Goal: Information Seeking & Learning: Find specific fact

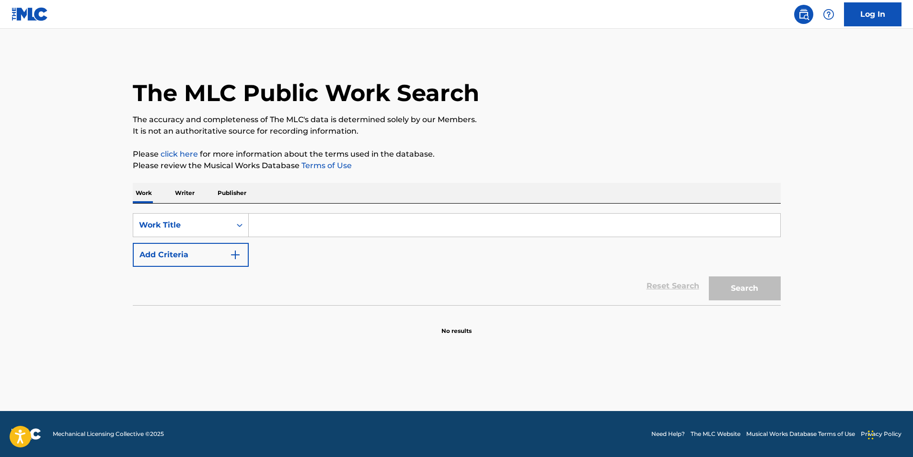
click at [285, 220] on input "Search Form" at bounding box center [514, 225] width 531 height 23
paste input "Xzibit"
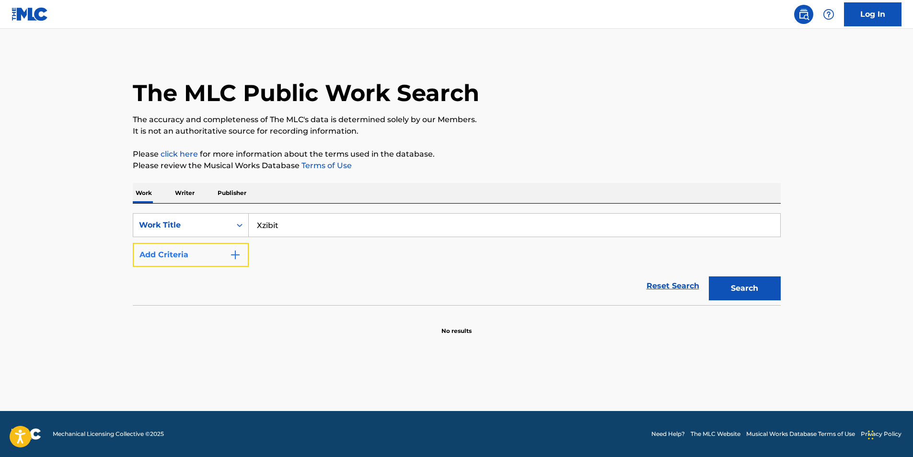
click at [187, 256] on button "Add Criteria" at bounding box center [191, 255] width 116 height 24
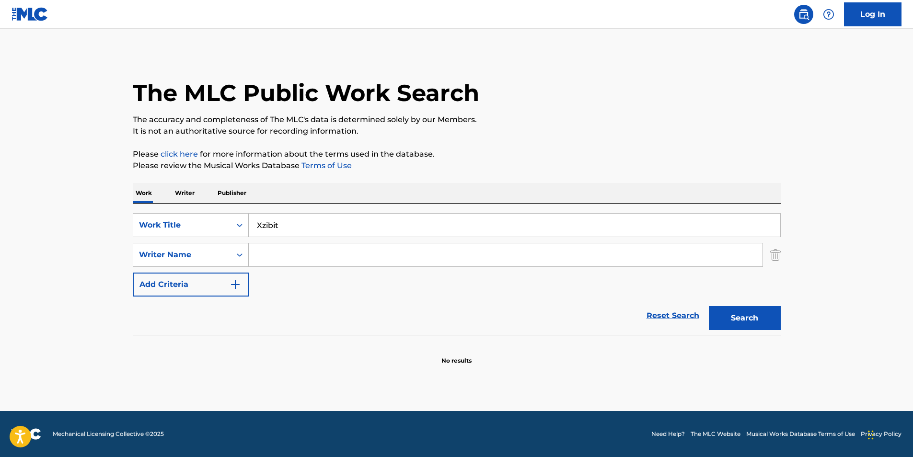
click at [269, 222] on input "Xzibit" at bounding box center [514, 225] width 531 height 23
click at [308, 227] on input "Xzibit" at bounding box center [514, 225] width 531 height 23
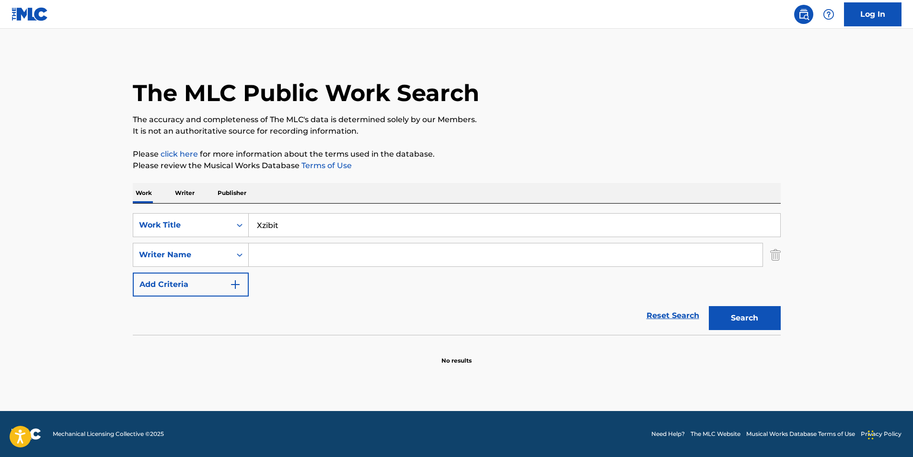
paste input "Best Of Things"
type input "Best Of Things"
click at [709, 306] on button "Search" at bounding box center [745, 318] width 72 height 24
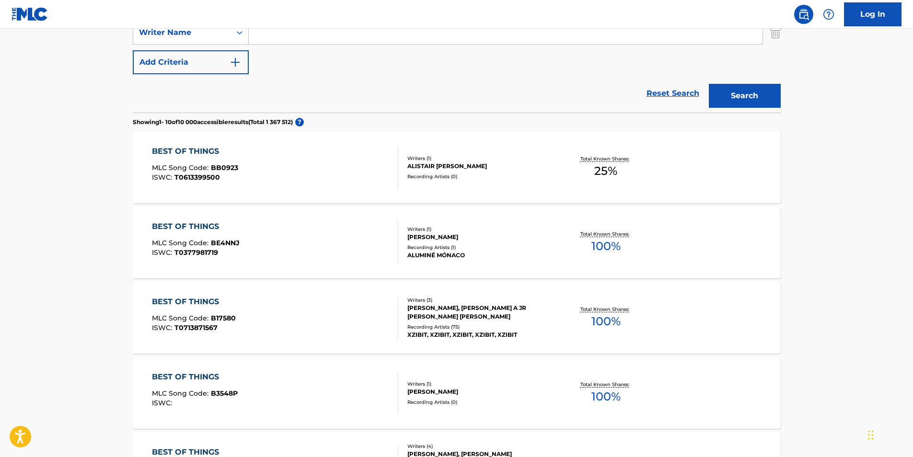
scroll to position [240, 0]
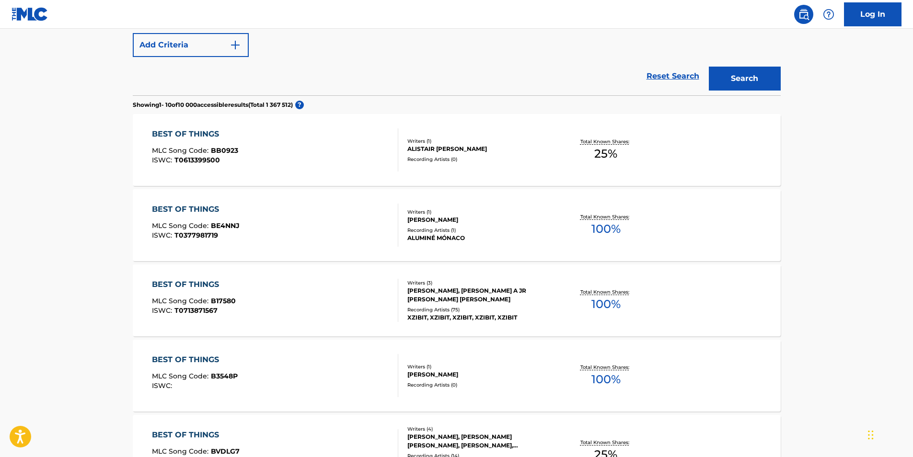
click at [212, 307] on span "T0713871567" at bounding box center [195, 310] width 43 height 9
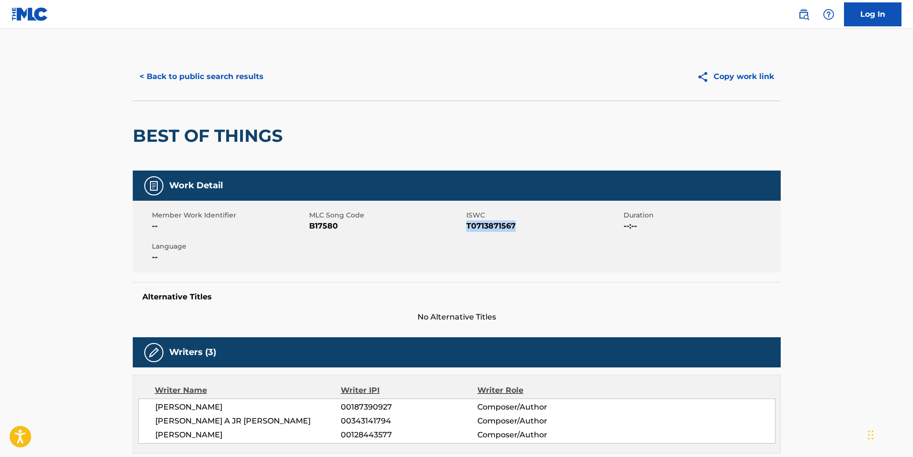
drag, startPoint x: 514, startPoint y: 222, endPoint x: 467, endPoint y: 227, distance: 47.1
click at [467, 227] on span "T0713871567" at bounding box center [543, 225] width 155 height 11
copy span "T0713871567"
click at [161, 76] on button "< Back to public search results" at bounding box center [202, 77] width 138 height 24
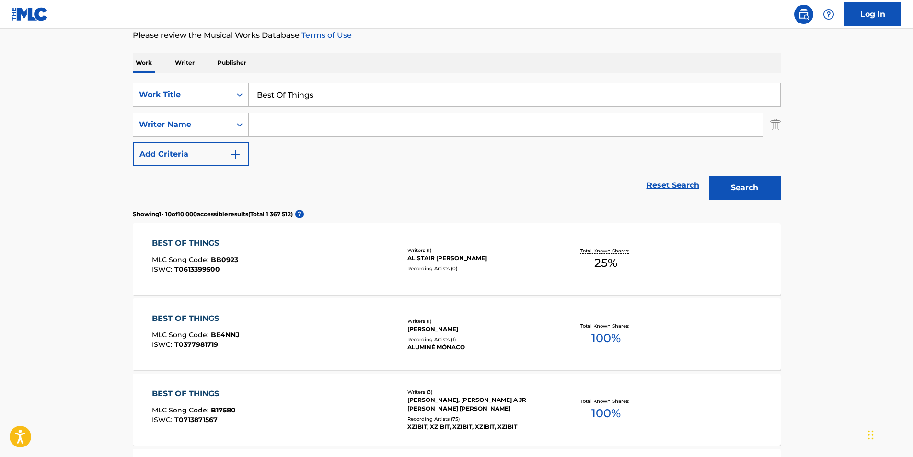
scroll to position [7, 0]
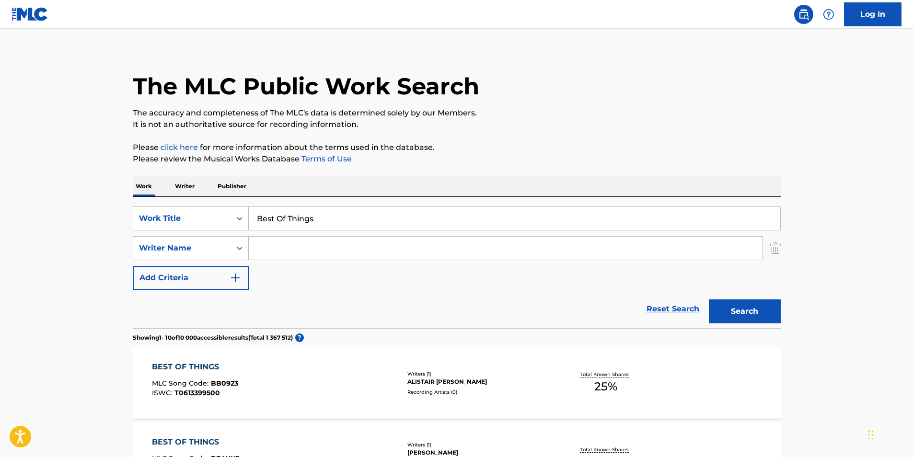
click at [341, 221] on input "Best Of Things" at bounding box center [514, 218] width 531 height 23
paste input "This Christma"
type input "This Christmas"
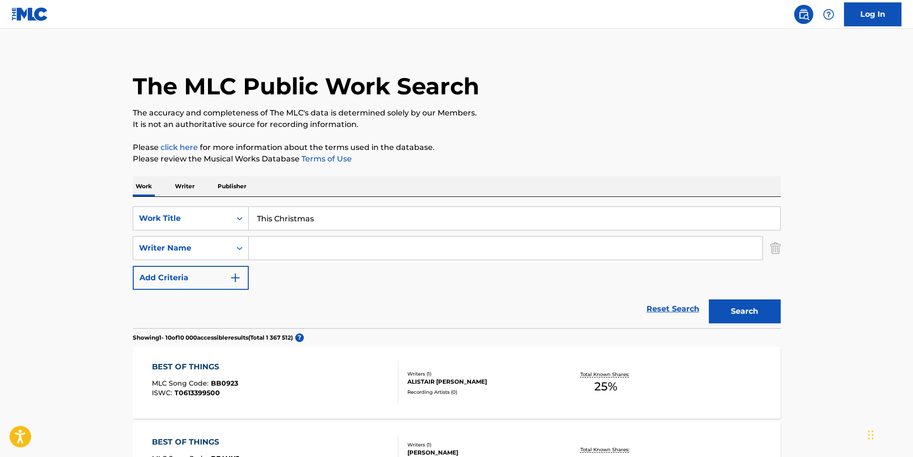
click at [326, 273] on div "SearchWithCriteriaef8b2f7d-d677-4129-9fff-03c18b65a4d1 Work Title This Christma…" at bounding box center [457, 247] width 648 height 83
click at [738, 309] on button "Search" at bounding box center [745, 311] width 72 height 24
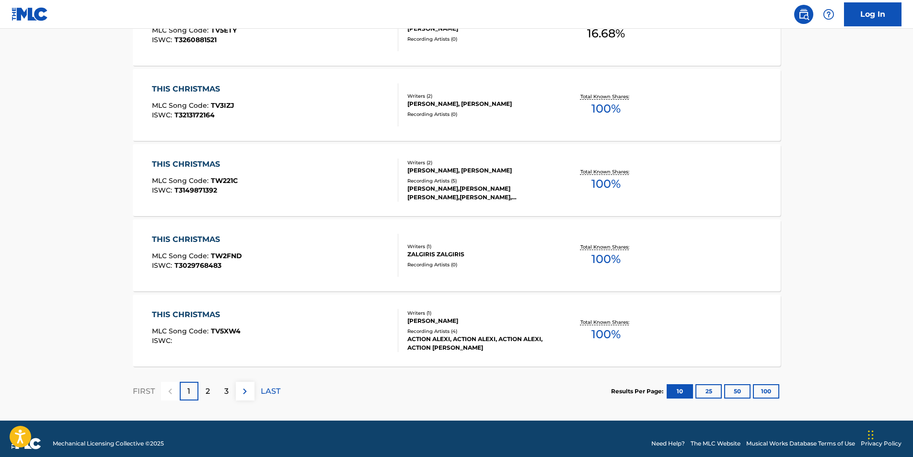
scroll to position [745, 0]
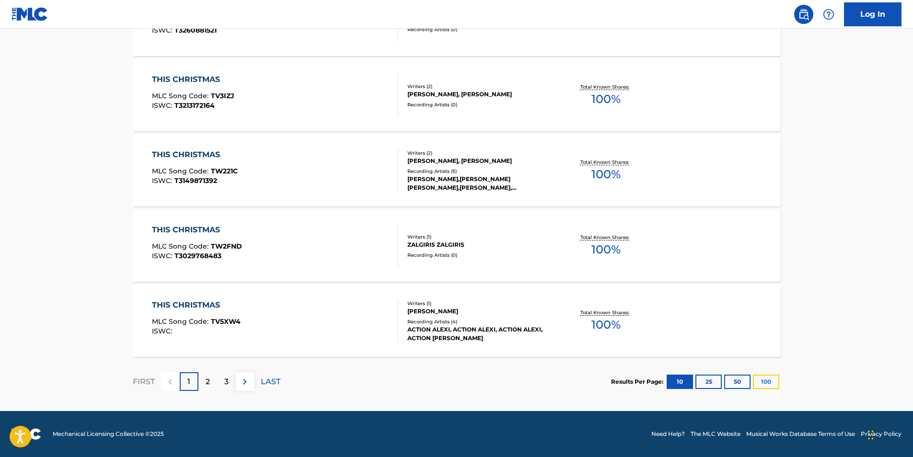
click at [771, 384] on button "100" at bounding box center [766, 382] width 26 height 14
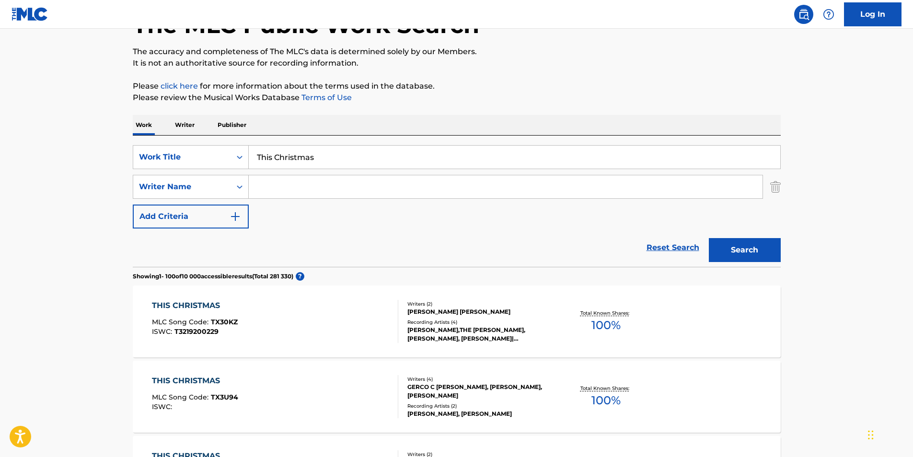
scroll to position [0, 0]
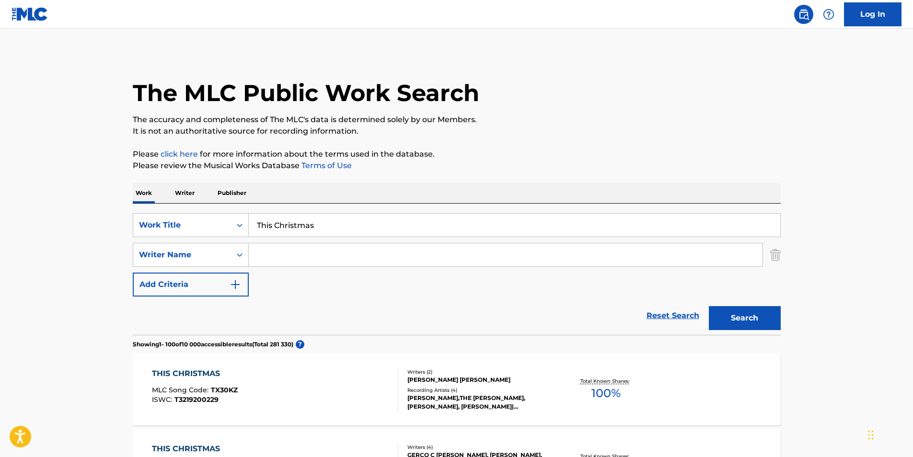
click at [297, 254] on input "Search Form" at bounding box center [506, 254] width 514 height 23
paste input "[PERSON_NAME]"
type input "[PERSON_NAME]"
click at [709, 306] on button "Search" at bounding box center [745, 318] width 72 height 24
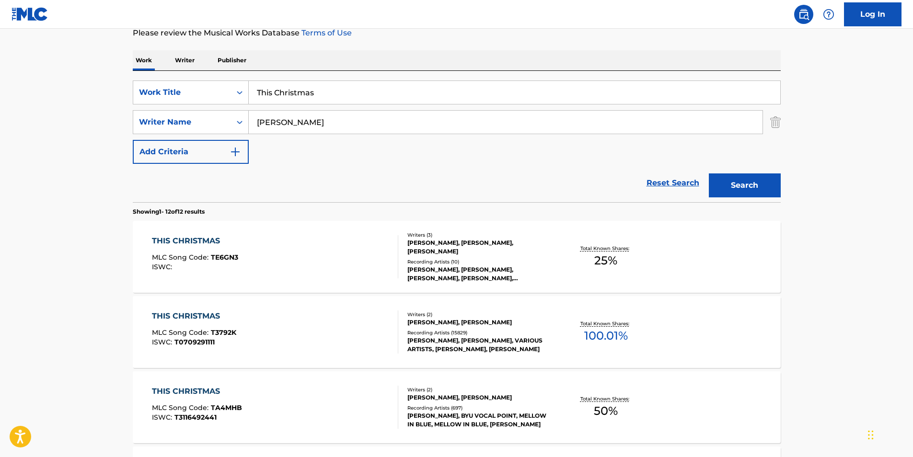
scroll to position [144, 0]
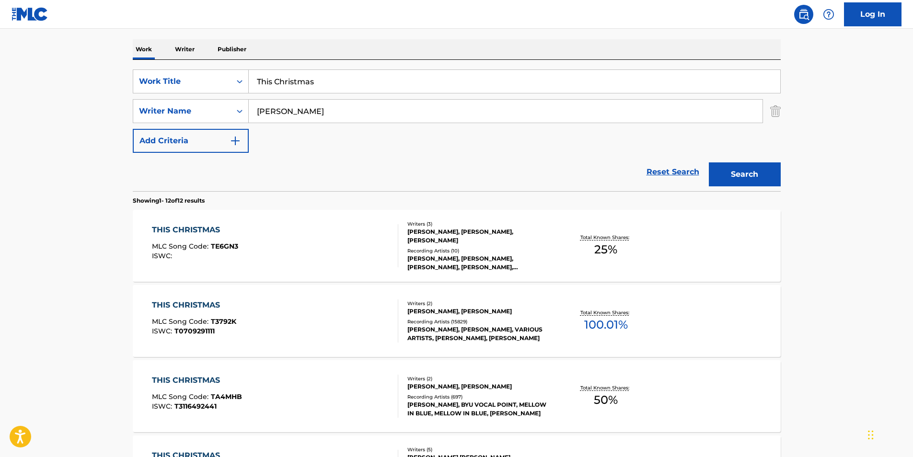
click at [195, 322] on span "MLC Song Code :" at bounding box center [181, 321] width 59 height 9
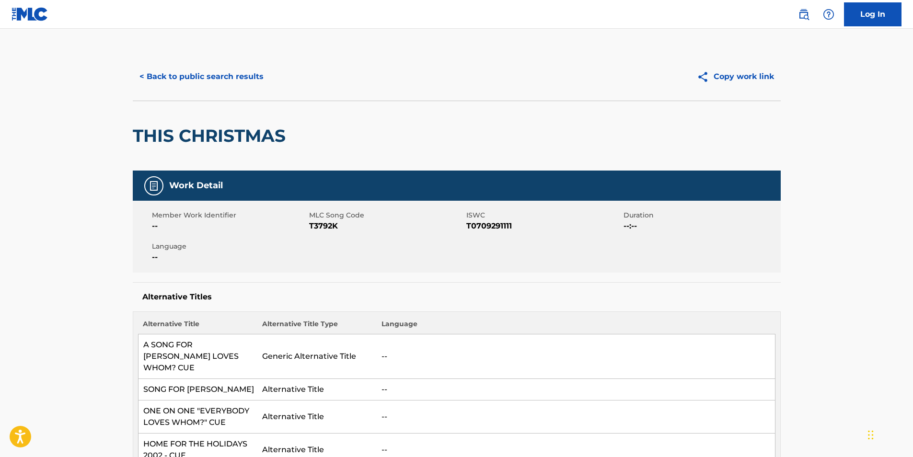
click at [490, 226] on span "T0709291111" at bounding box center [543, 225] width 155 height 11
copy span "T0709291111"
click at [177, 75] on button "< Back to public search results" at bounding box center [202, 77] width 138 height 24
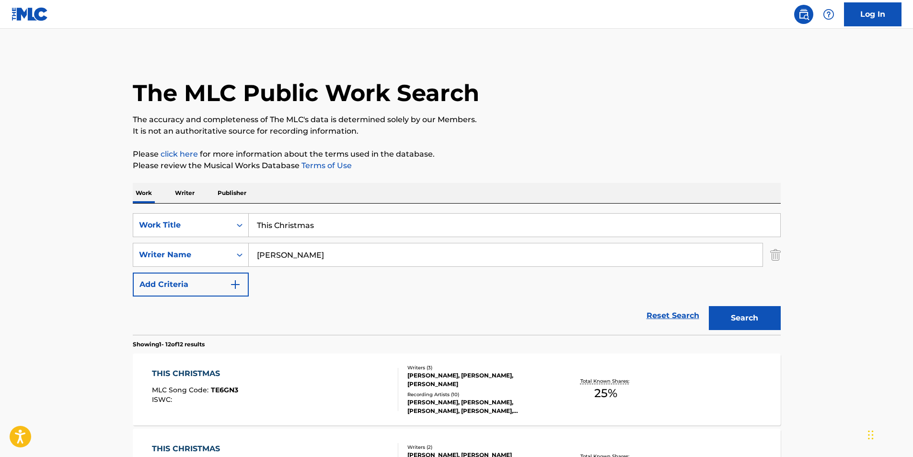
scroll to position [144, 0]
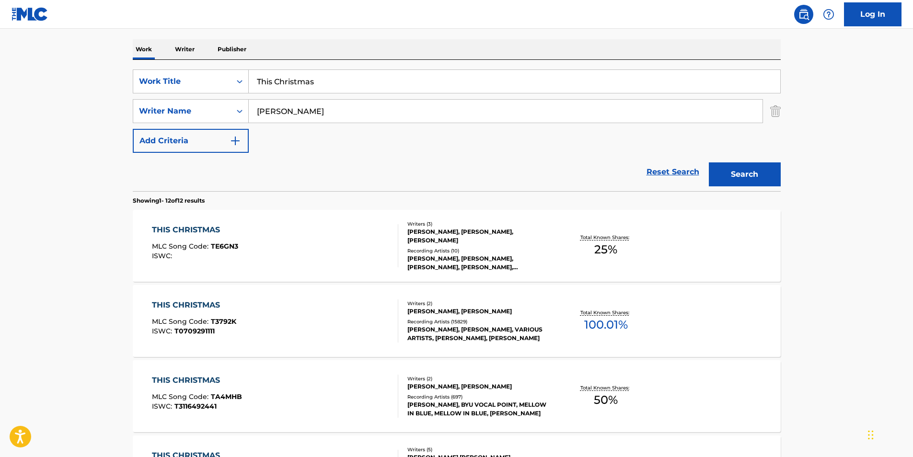
click at [326, 81] on input "This Christmas" at bounding box center [514, 81] width 531 height 23
type input "oodi"
click at [350, 115] on input "[PERSON_NAME]" at bounding box center [506, 111] width 514 height 23
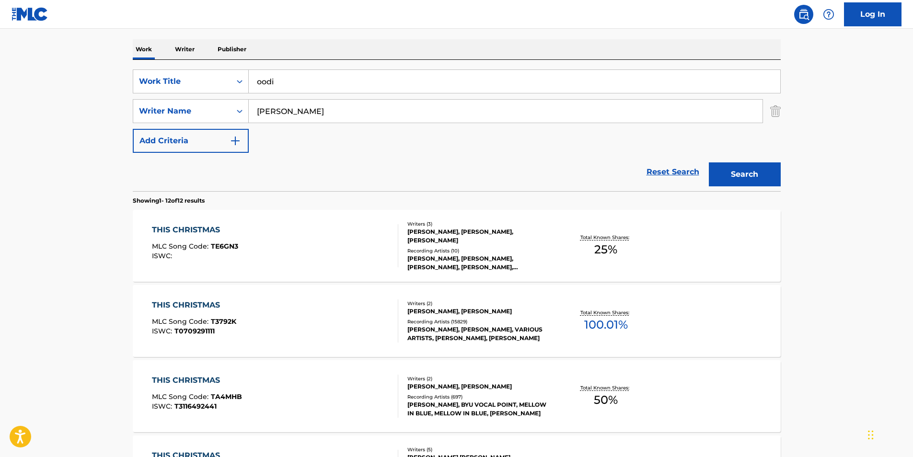
click at [350, 115] on input "[PERSON_NAME]" at bounding box center [506, 111] width 514 height 23
paste input "[PERSON_NAME]"
type input "[PERSON_NAME]"
click at [709, 162] on button "Search" at bounding box center [745, 174] width 72 height 24
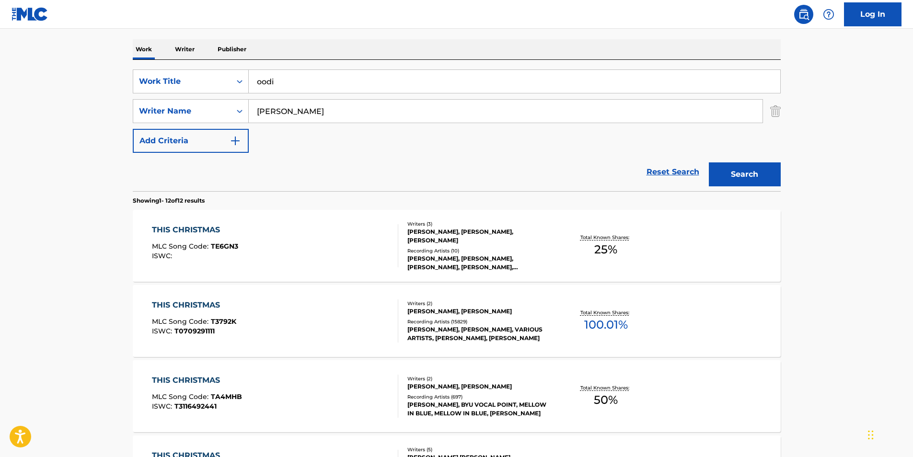
scroll to position [0, 0]
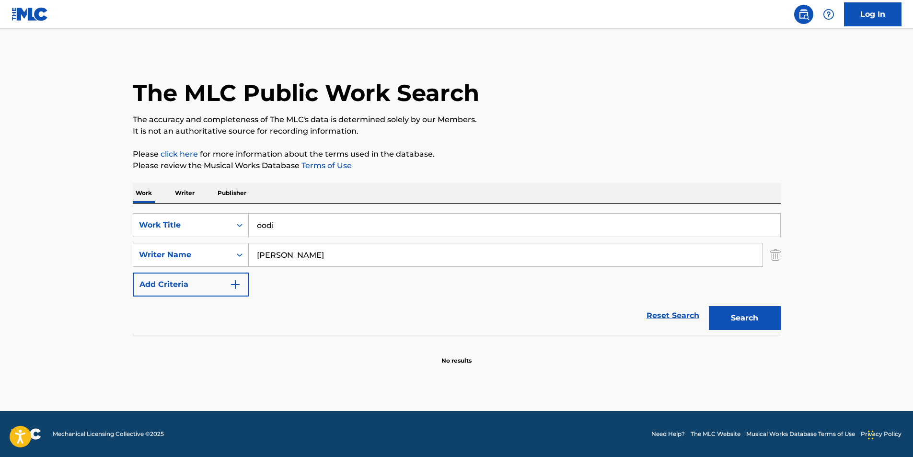
click at [336, 250] on input "[PERSON_NAME]" at bounding box center [506, 254] width 514 height 23
click at [709, 306] on button "Search" at bounding box center [745, 318] width 72 height 24
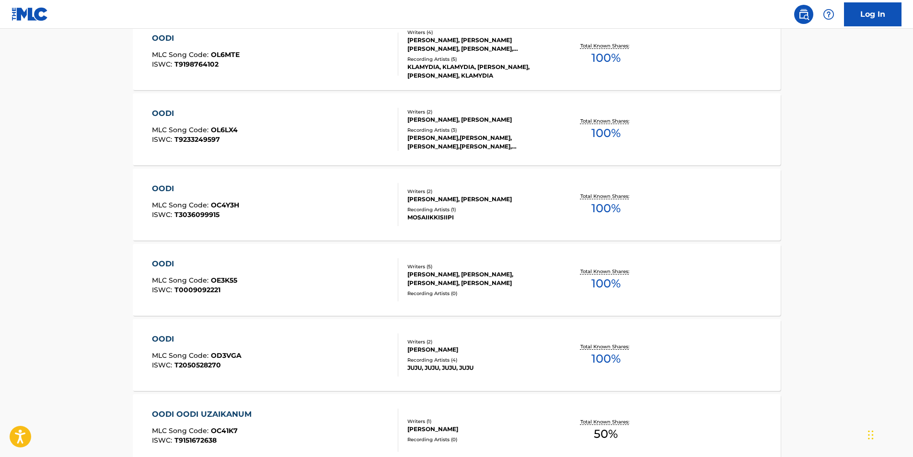
scroll to position [287, 0]
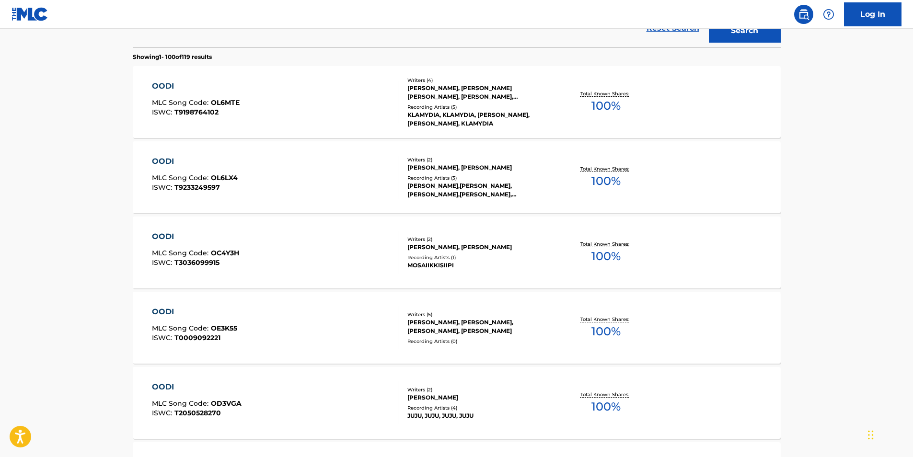
click at [360, 329] on div "OODI MLC Song Code : OE3K55 ISWC : T0009092221" at bounding box center [275, 327] width 246 height 43
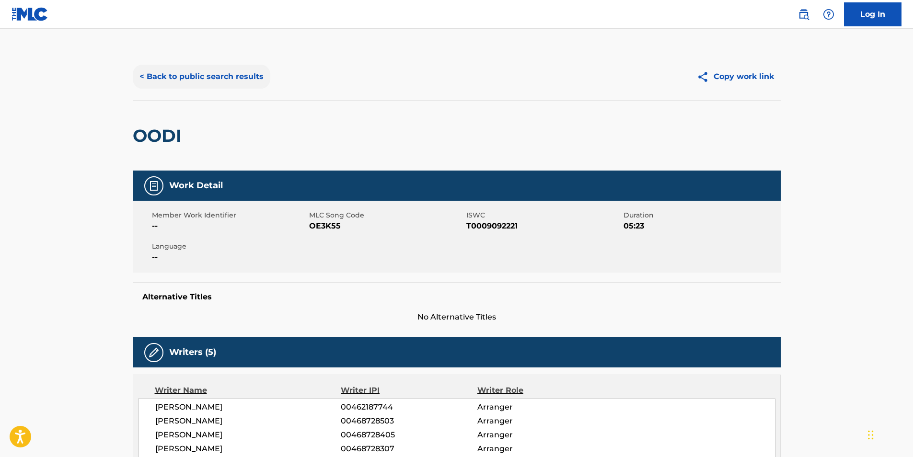
click at [231, 75] on button "< Back to public search results" at bounding box center [202, 77] width 138 height 24
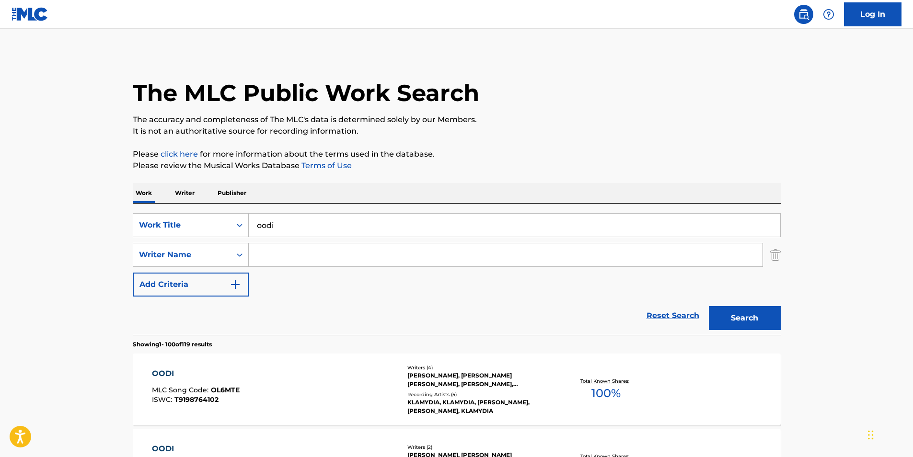
click at [291, 223] on input "oodi" at bounding box center [514, 225] width 531 height 23
paste input "Cry Your Tears On Me"
type input "Cry Your Tears On Me"
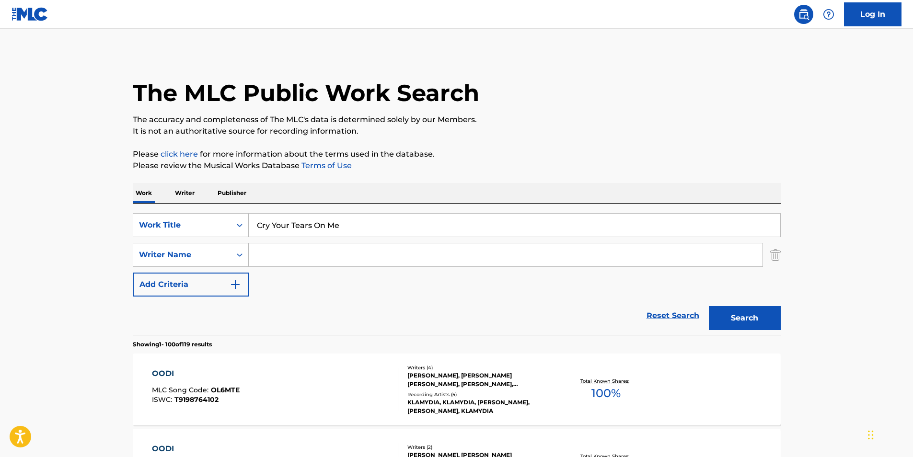
click at [277, 254] on input "Search Form" at bounding box center [506, 254] width 514 height 23
paste input "[PERSON_NAME]"
type input "[PERSON_NAME]"
click at [730, 320] on button "Search" at bounding box center [745, 318] width 72 height 24
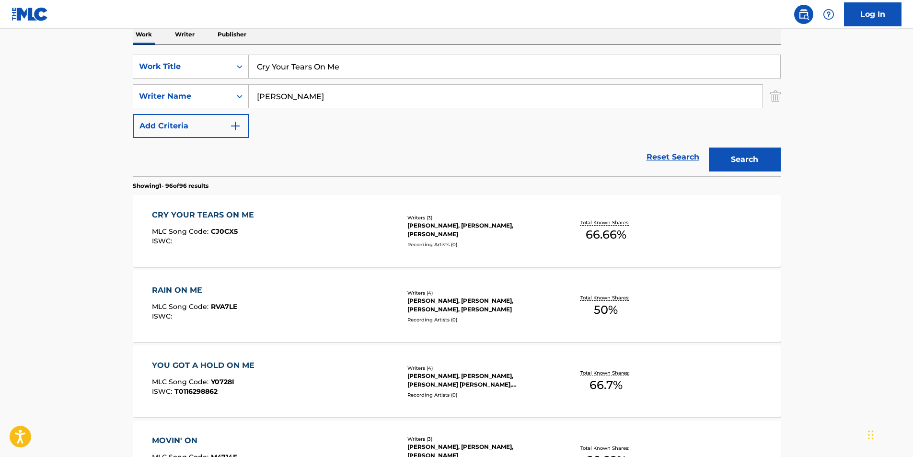
scroll to position [144, 0]
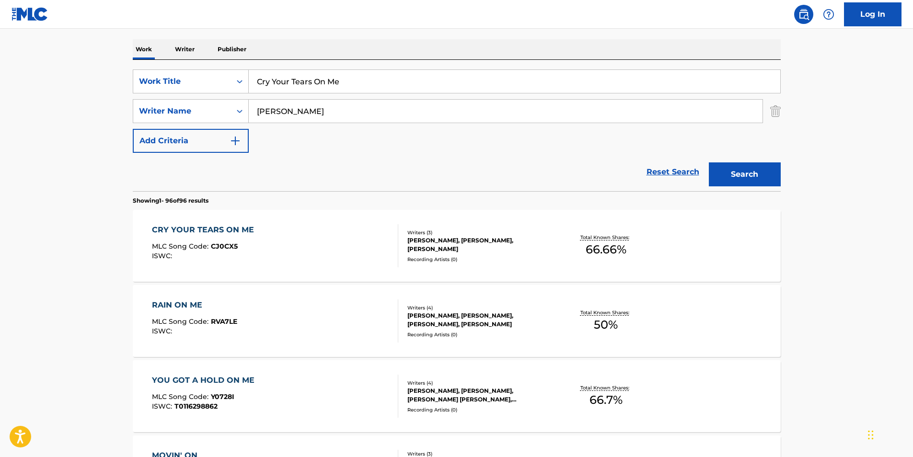
click at [426, 245] on div "[PERSON_NAME], [PERSON_NAME], [PERSON_NAME]" at bounding box center [479, 244] width 145 height 17
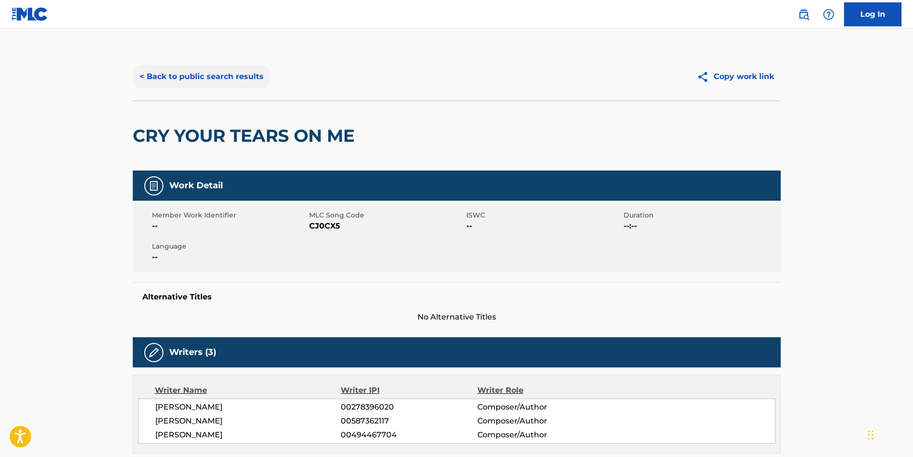
click at [175, 73] on button "< Back to public search results" at bounding box center [202, 77] width 138 height 24
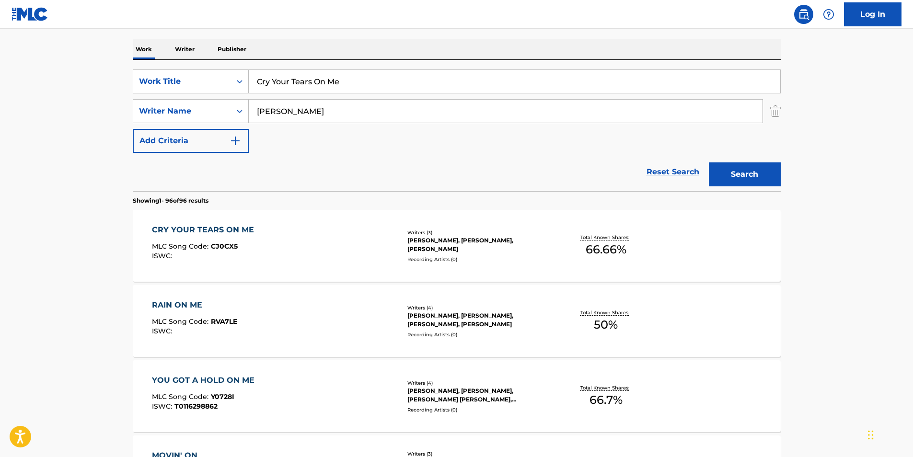
click at [292, 108] on input "[PERSON_NAME]" at bounding box center [506, 111] width 514 height 23
click at [302, 88] on input "Cry Your Tears On Me" at bounding box center [514, 81] width 531 height 23
paste input "Tears"
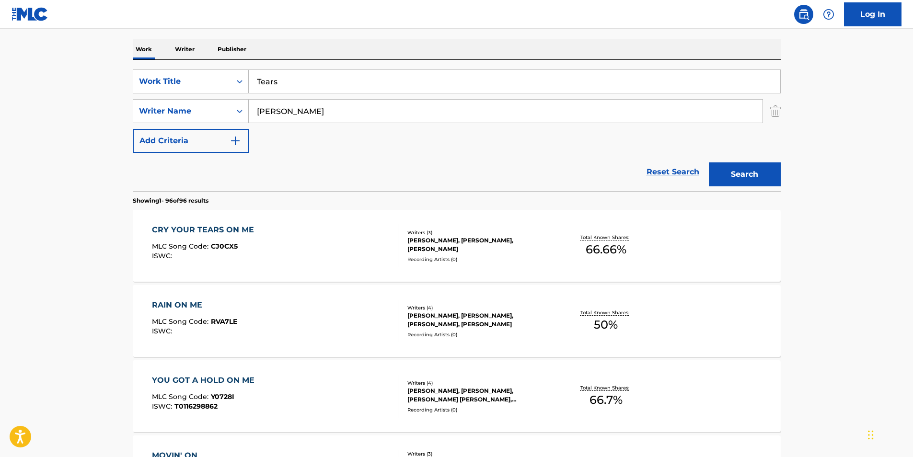
type input "Tears"
click at [353, 113] on input "[PERSON_NAME]" at bounding box center [506, 111] width 514 height 23
paste input "[PERSON_NAME]"
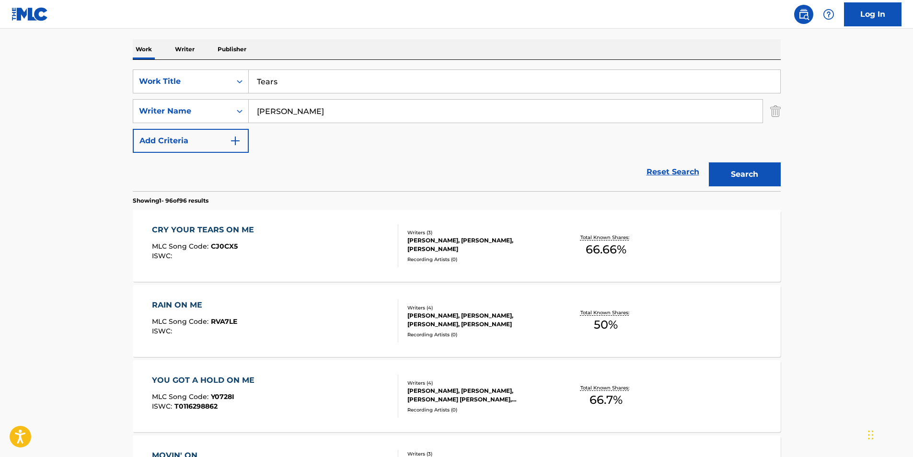
type input "[PERSON_NAME]"
click at [709, 162] on button "Search" at bounding box center [745, 174] width 72 height 24
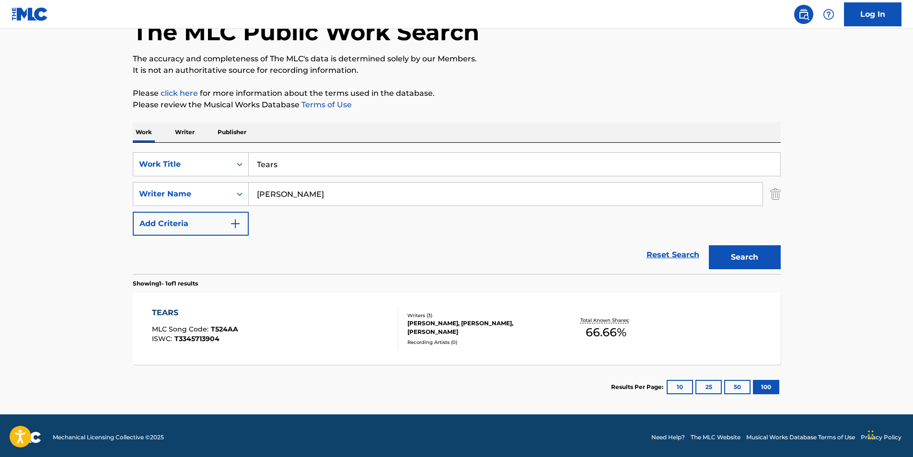
scroll to position [64, 0]
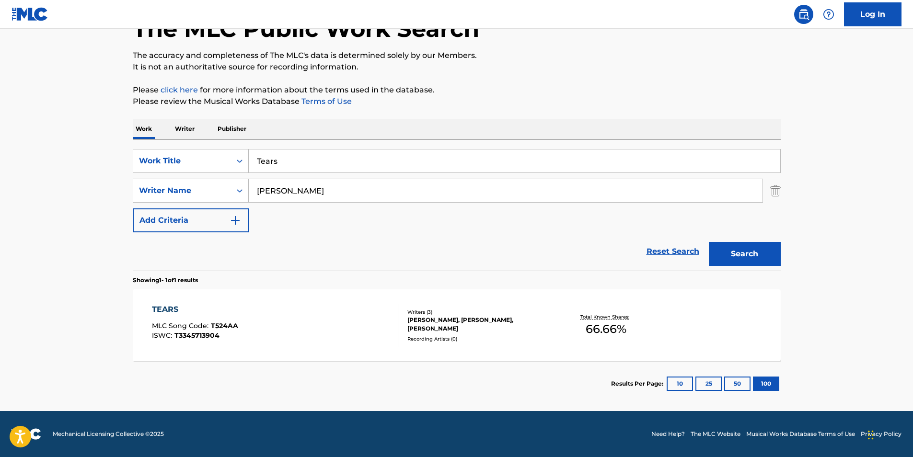
click at [339, 320] on div "TEARS MLC Song Code : T524AA ISWC : T3345713904" at bounding box center [275, 325] width 246 height 43
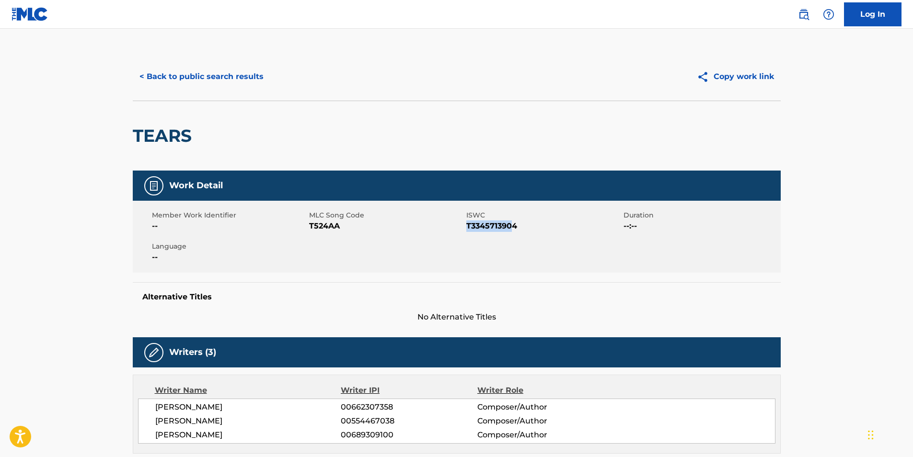
drag, startPoint x: 493, startPoint y: 225, endPoint x: 467, endPoint y: 226, distance: 25.9
click at [467, 226] on span "T3345713904" at bounding box center [543, 225] width 155 height 11
click at [181, 79] on button "< Back to public search results" at bounding box center [202, 77] width 138 height 24
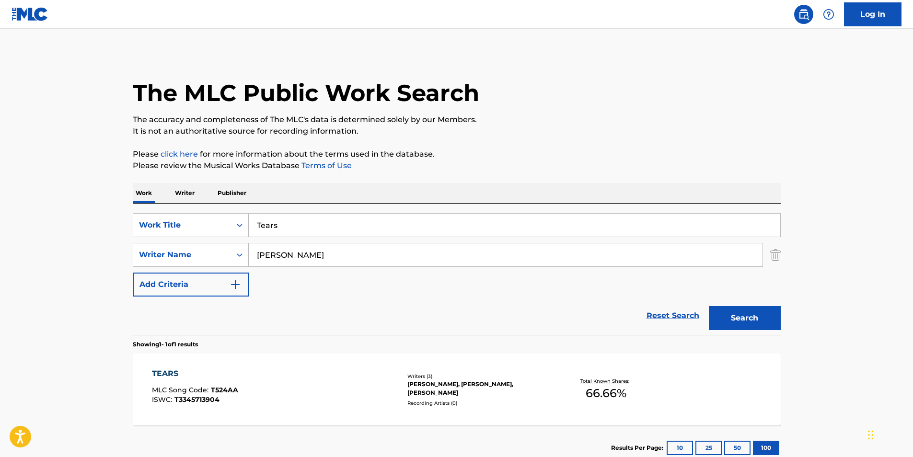
scroll to position [10, 0]
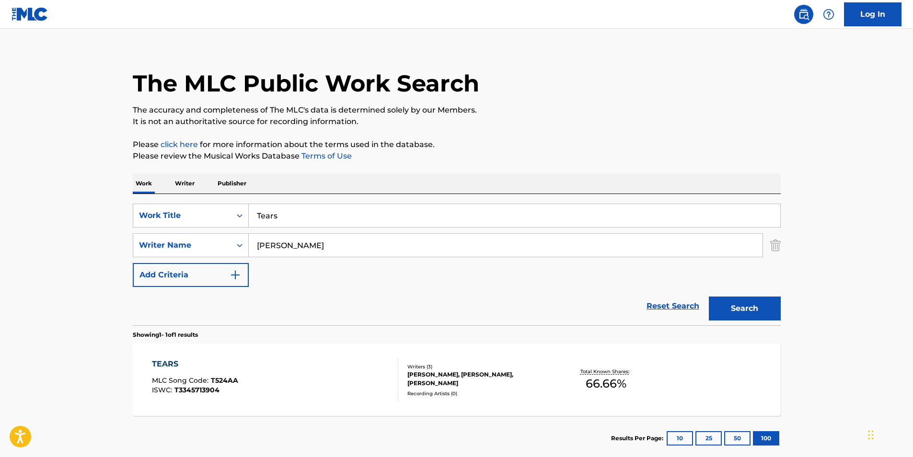
click at [295, 215] on input "Tears" at bounding box center [514, 215] width 531 height 23
paste input "Man I Need"
type input "Man I Need"
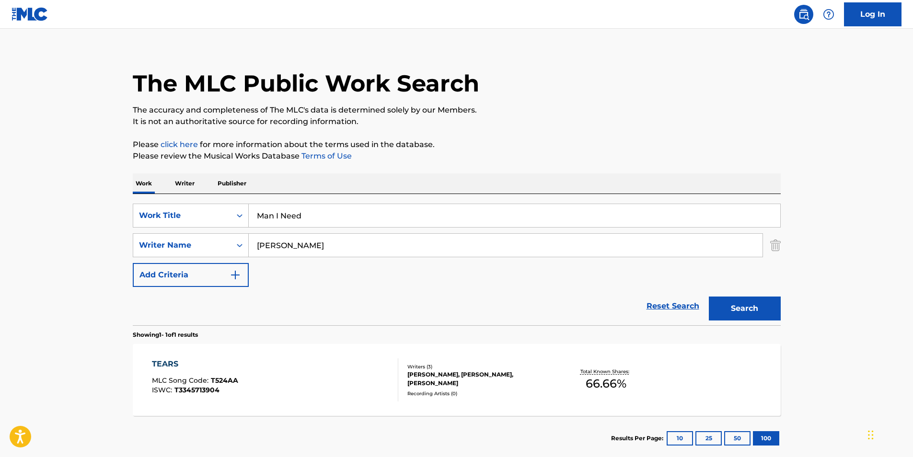
click at [323, 249] on input "[PERSON_NAME]" at bounding box center [506, 245] width 514 height 23
paste input "[PERSON_NAME]"
type input "[PERSON_NAME]"
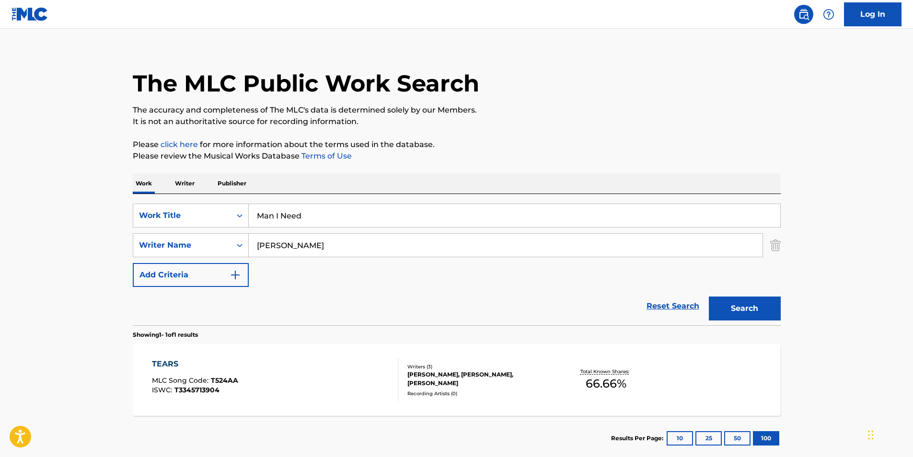
click at [709, 297] on button "Search" at bounding box center [745, 309] width 72 height 24
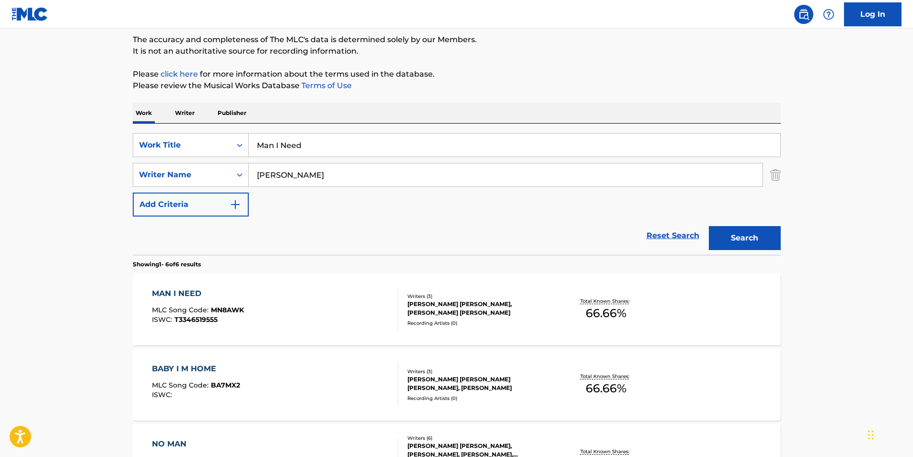
scroll to position [96, 0]
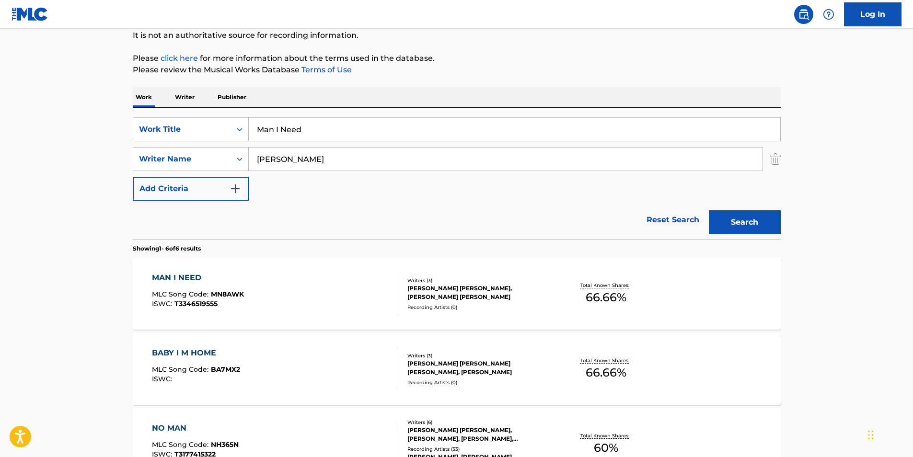
click at [436, 297] on div "[PERSON_NAME] [PERSON_NAME], [PERSON_NAME] [PERSON_NAME]" at bounding box center [479, 292] width 145 height 17
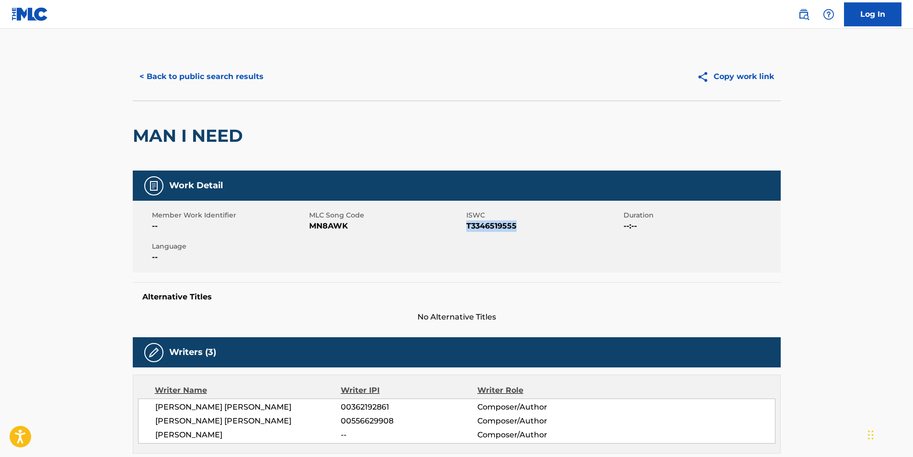
drag, startPoint x: 504, startPoint y: 224, endPoint x: 468, endPoint y: 223, distance: 35.5
click at [468, 223] on span "T3346519555" at bounding box center [543, 225] width 155 height 11
copy span "T3346519555"
click at [189, 79] on button "< Back to public search results" at bounding box center [202, 77] width 138 height 24
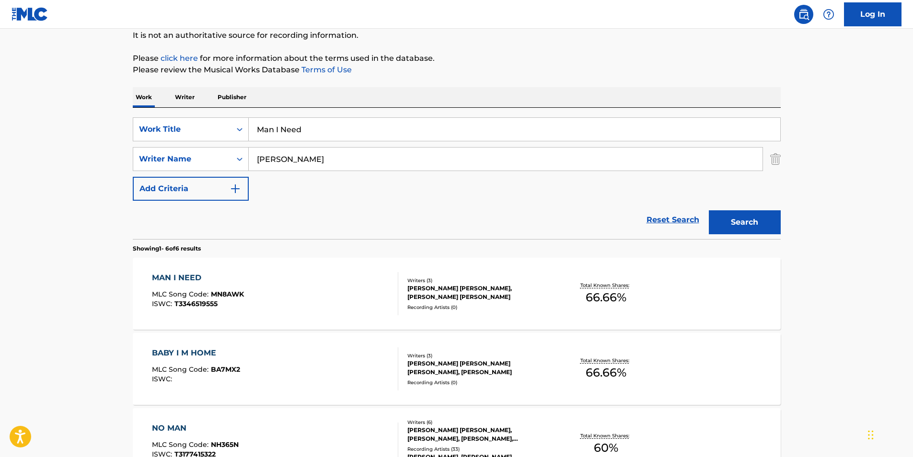
click at [322, 160] on input "[PERSON_NAME]" at bounding box center [506, 159] width 514 height 23
paste input "[PERSON_NAME]"
type input "[PERSON_NAME]"
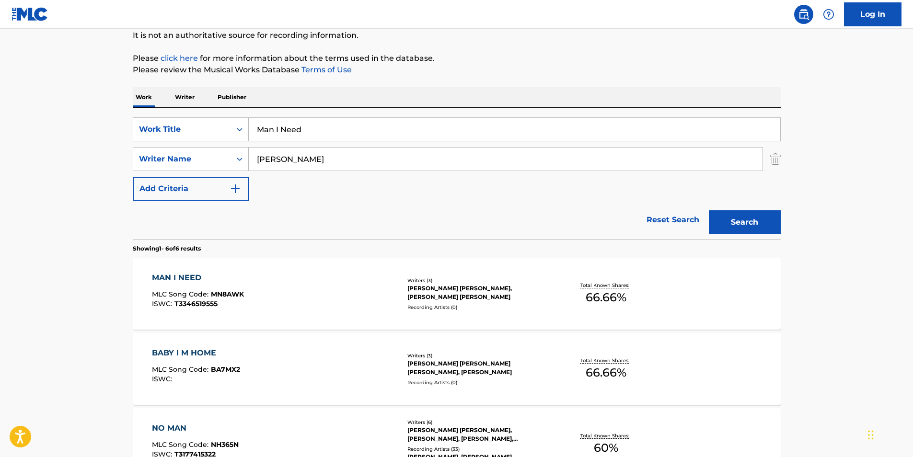
click at [313, 124] on input "Man I Need" at bounding box center [514, 129] width 531 height 23
paste input "Believe In Magic"
type input "Believe In Magic"
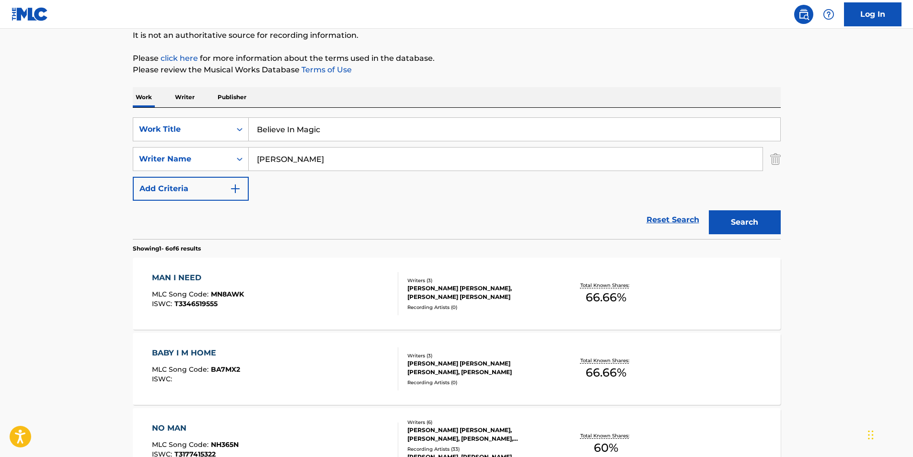
click at [709, 210] on button "Search" at bounding box center [745, 222] width 72 height 24
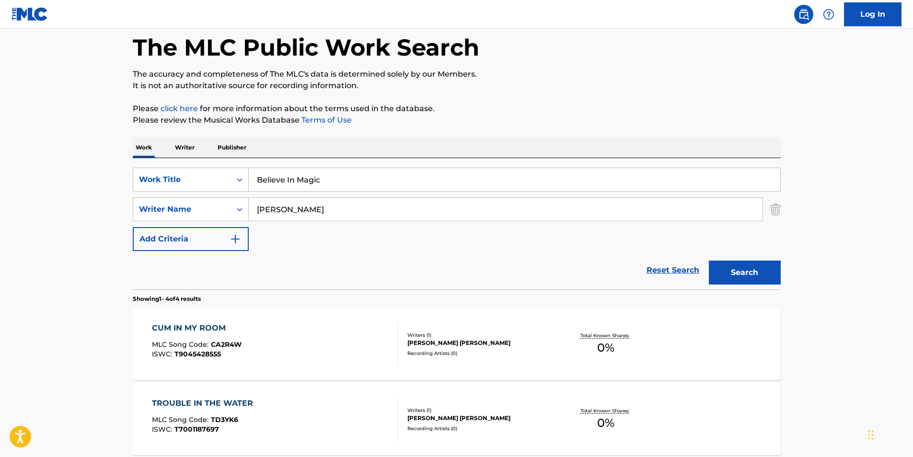
scroll to position [0, 0]
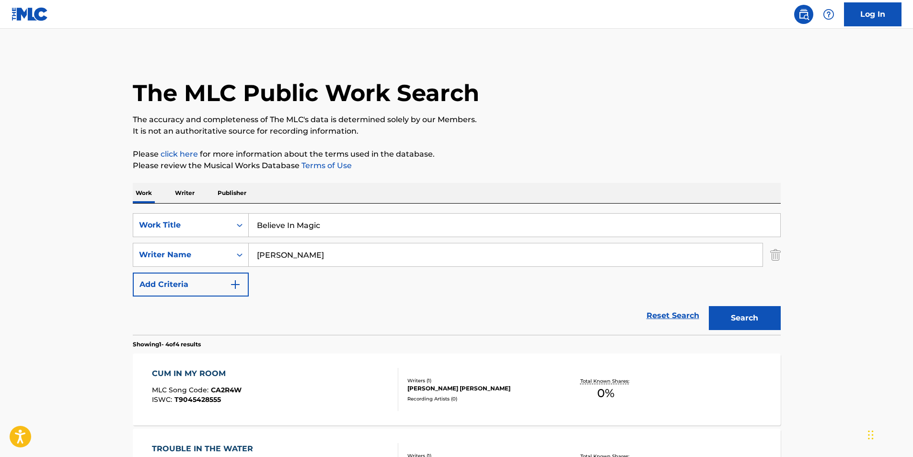
click at [296, 257] on input "[PERSON_NAME]" at bounding box center [506, 254] width 514 height 23
click at [709, 306] on button "Search" at bounding box center [745, 318] width 72 height 24
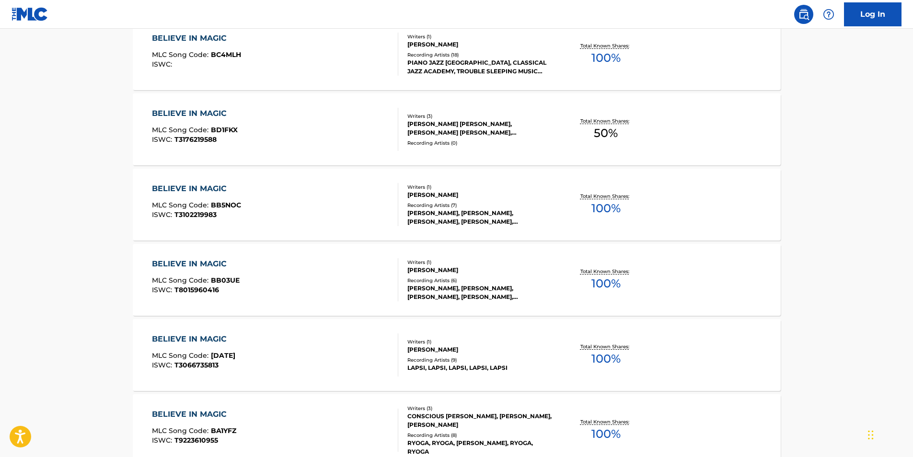
scroll to position [383, 0]
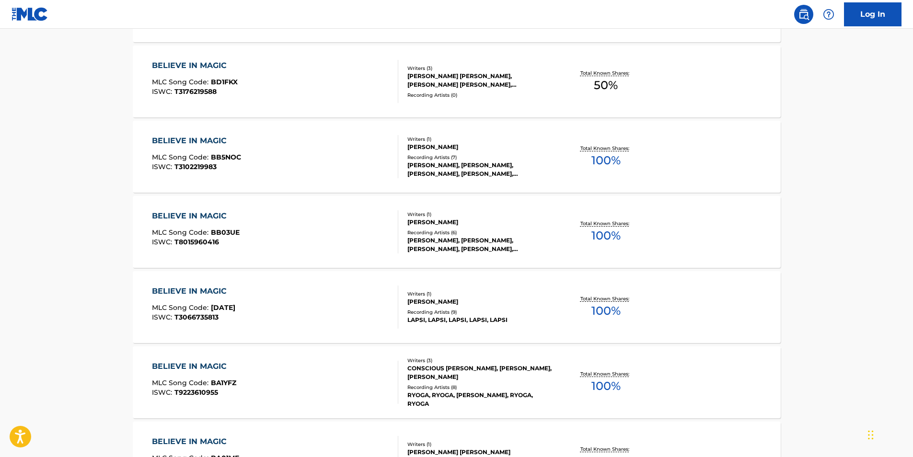
click at [337, 86] on div "BELIEVE IN MAGIC MLC Song Code : BD1FKX ISWC : T3176219588" at bounding box center [275, 81] width 246 height 43
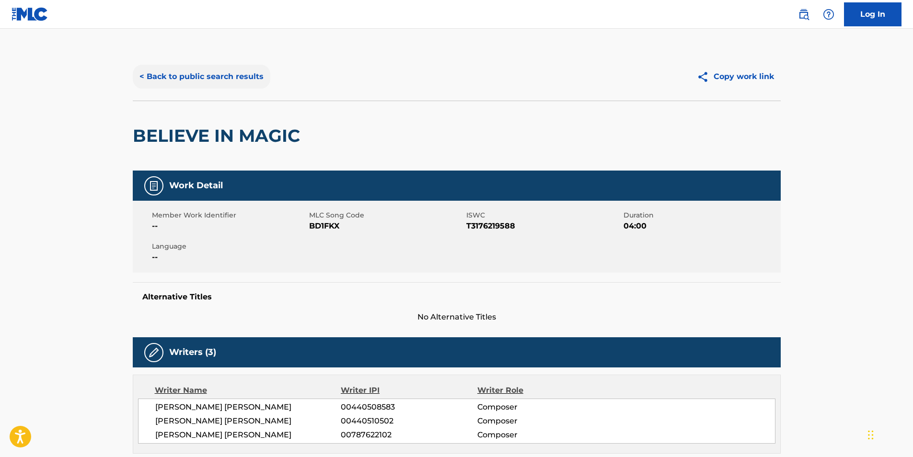
click at [214, 78] on button "< Back to public search results" at bounding box center [202, 77] width 138 height 24
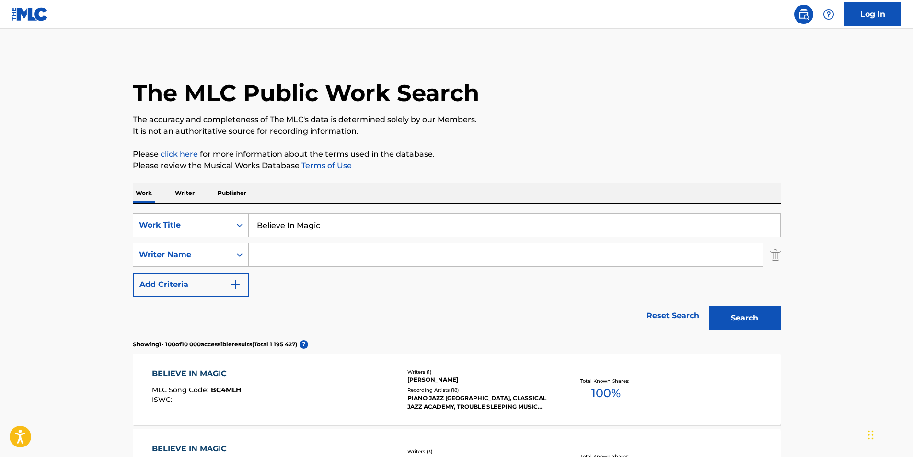
click at [324, 253] on input "Search Form" at bounding box center [506, 254] width 514 height 23
paste input "Alok & [PERSON_NAME]"
type input "Alok & [PERSON_NAME]"
click at [319, 224] on input "Believe In Magic" at bounding box center [514, 225] width 531 height 23
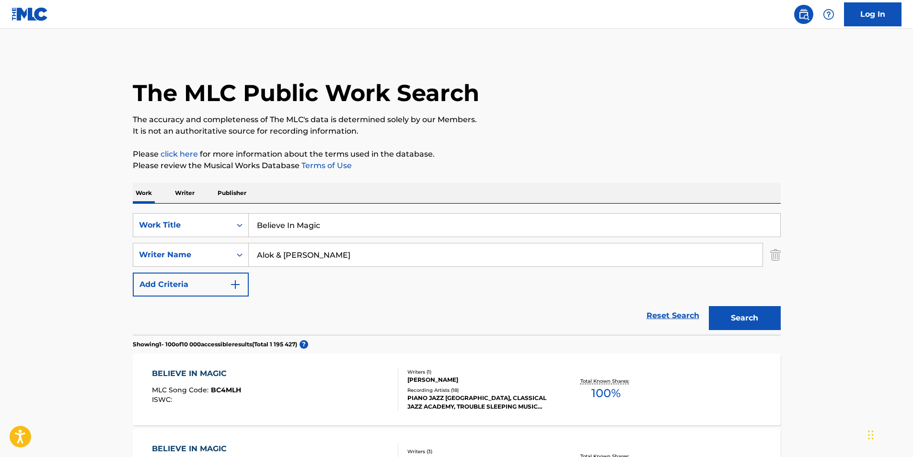
click at [319, 224] on input "Believe In Magic" at bounding box center [514, 225] width 531 height 23
paste input "Love Has Gone"
type input "Love Has Gone"
click at [757, 314] on button "Search" at bounding box center [745, 318] width 72 height 24
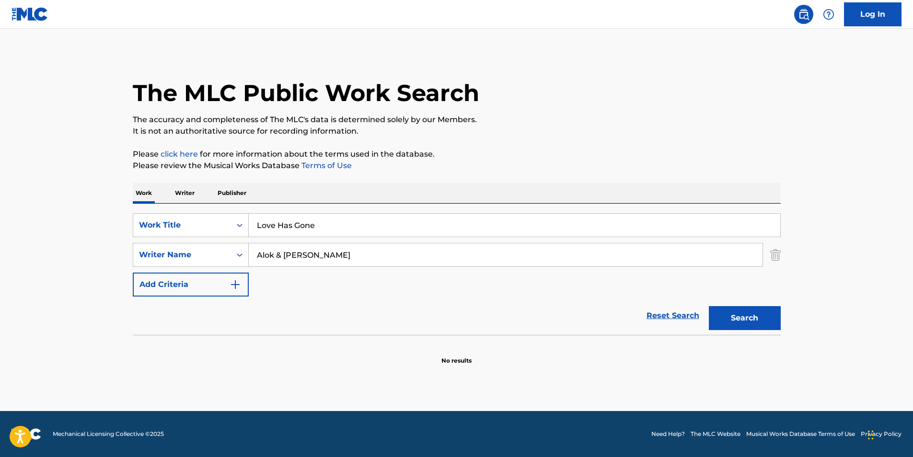
click at [332, 251] on input "Alok & [PERSON_NAME]" at bounding box center [506, 254] width 514 height 23
click at [709, 306] on button "Search" at bounding box center [745, 318] width 72 height 24
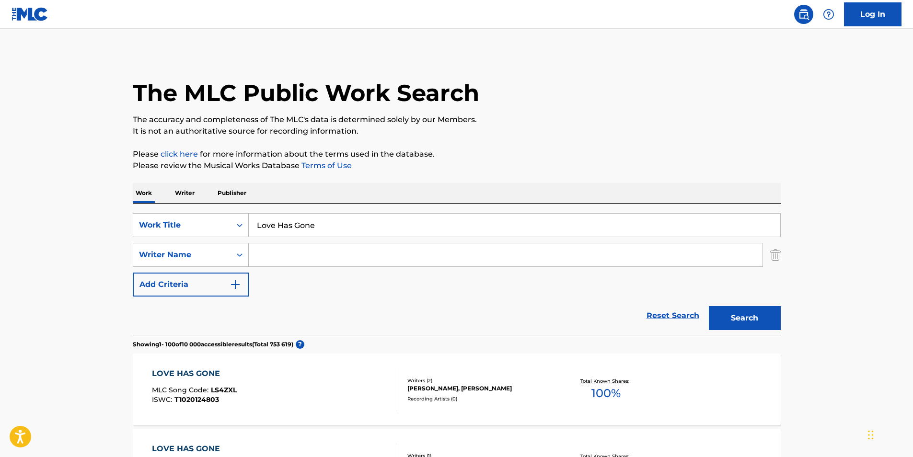
click at [296, 252] on input "Search Form" at bounding box center [506, 254] width 514 height 23
paste input "[PERSON_NAME], [PERSON_NAME], [PERSON_NAME]"
click at [709, 306] on button "Search" at bounding box center [745, 318] width 72 height 24
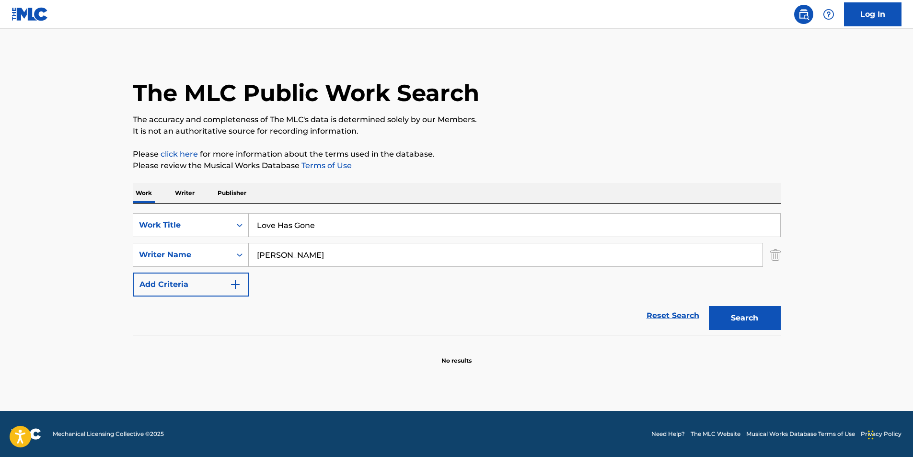
type input "[PERSON_NAME]"
click at [709, 306] on button "Search" at bounding box center [745, 318] width 72 height 24
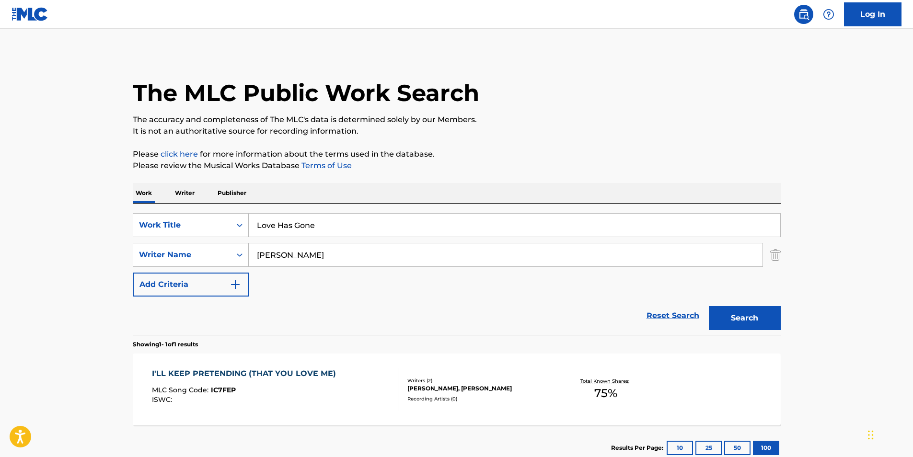
click at [310, 256] on input "[PERSON_NAME]" at bounding box center [506, 254] width 514 height 23
click at [709, 306] on button "Search" at bounding box center [745, 318] width 72 height 24
